Goal: Transaction & Acquisition: Book appointment/travel/reservation

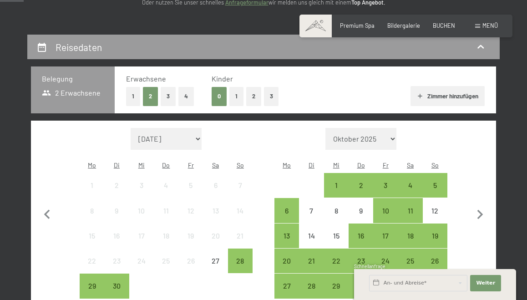
scroll to position [141, 0]
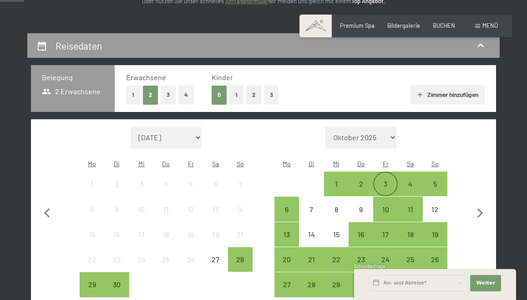
click at [390, 180] on div "3" at bounding box center [385, 191] width 23 height 23
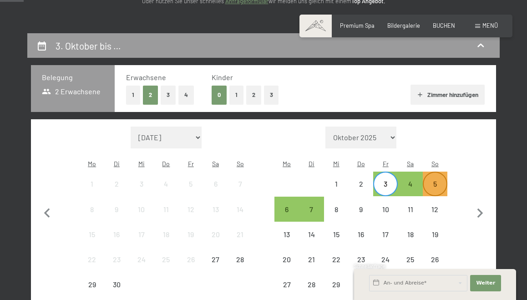
click at [436, 180] on div "5" at bounding box center [434, 191] width 23 height 23
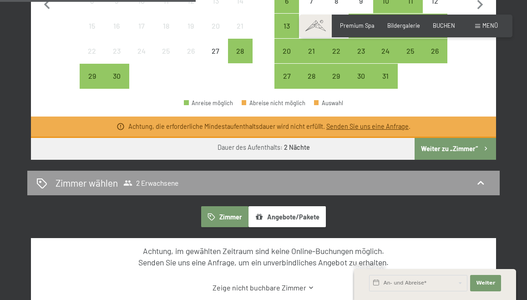
scroll to position [354, 0]
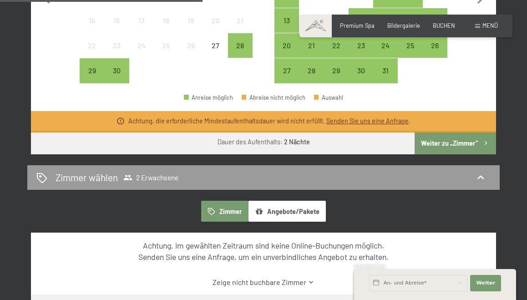
click at [447, 132] on button "Weiter zu „Zimmer“" at bounding box center [454, 143] width 81 height 22
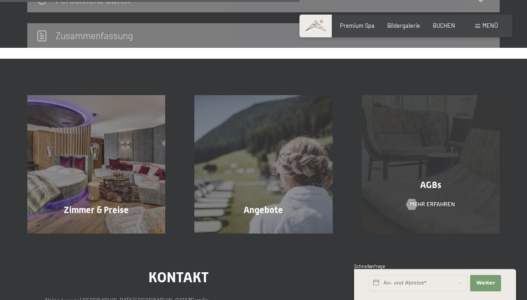
scroll to position [385, 0]
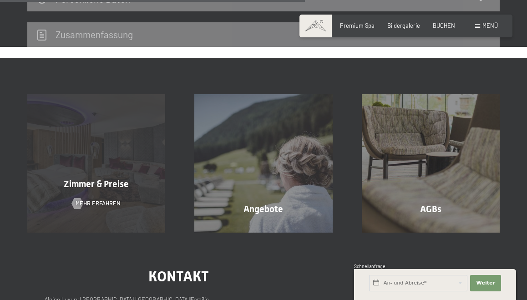
click at [141, 218] on div "Zimmer & Preise Mehr erfahren" at bounding box center [96, 163] width 167 height 138
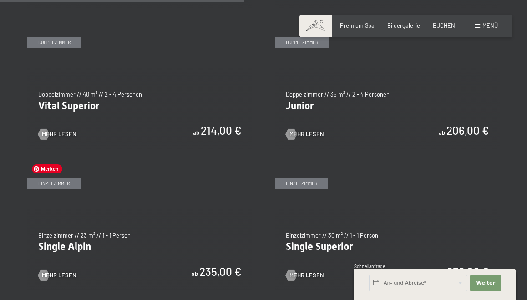
scroll to position [1027, 0]
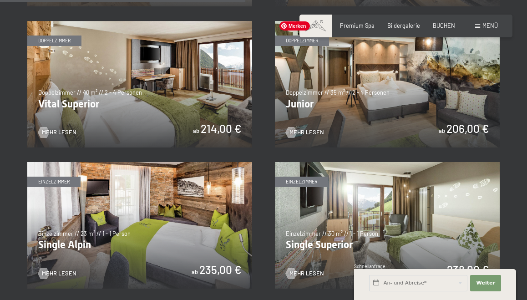
click at [361, 139] on img at bounding box center [387, 84] width 225 height 126
